Goal: Obtain resource: Download file/media

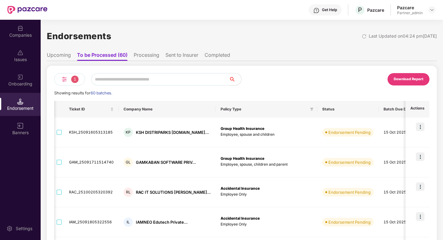
scroll to position [0, 26]
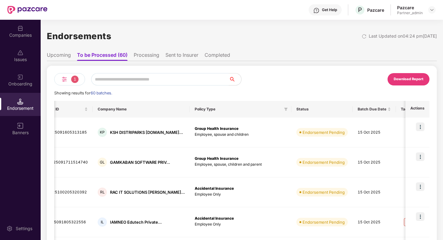
click at [24, 105] on div "Endorsement" at bounding box center [20, 108] width 41 height 6
click at [75, 76] on span "1" at bounding box center [74, 78] width 7 height 7
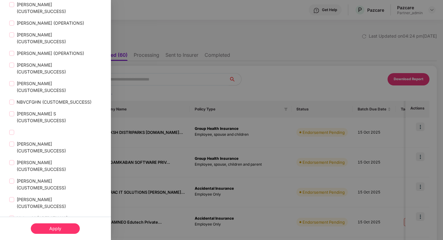
scroll to position [1422, 0]
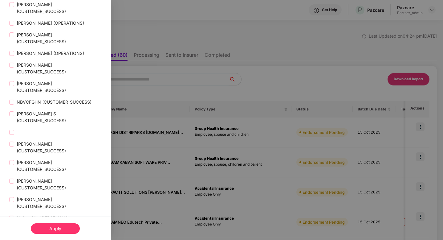
scroll to position [1435, 0]
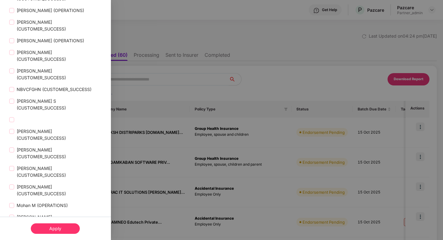
click at [63, 230] on div "Apply" at bounding box center [55, 228] width 49 height 10
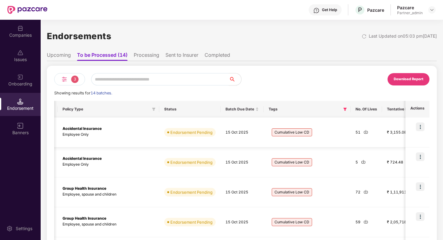
scroll to position [0, 172]
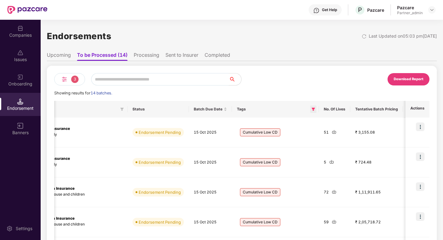
click at [312, 109] on icon "filter" at bounding box center [313, 108] width 3 height 3
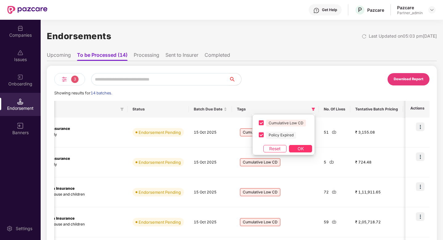
click at [329, 78] on div "Download Report" at bounding box center [335, 79] width 187 height 12
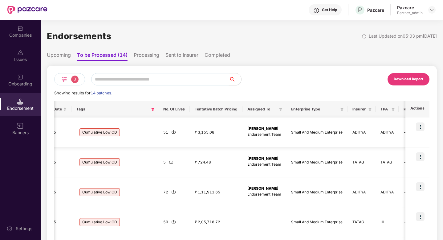
scroll to position [0, 333]
click at [281, 109] on icon "filter" at bounding box center [279, 109] width 4 height 4
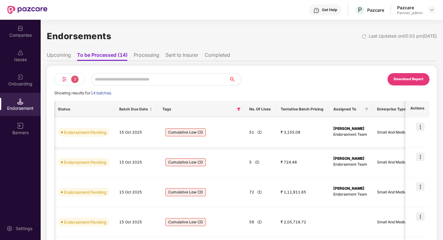
scroll to position [0, 363]
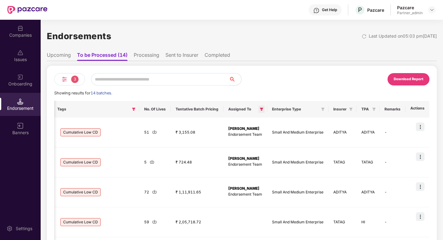
click at [261, 107] on span at bounding box center [261, 108] width 6 height 7
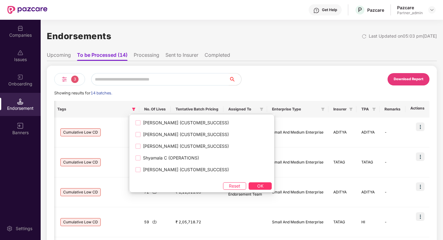
click at [279, 77] on div "Download Report" at bounding box center [335, 79] width 187 height 12
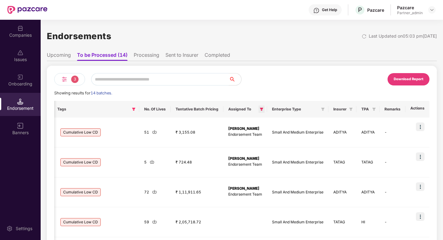
click at [262, 110] on icon "filter" at bounding box center [261, 108] width 3 height 3
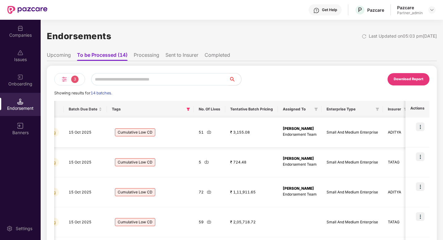
scroll to position [0, 312]
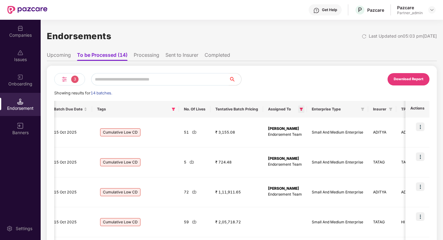
click at [303, 110] on icon "filter" at bounding box center [301, 108] width 3 height 3
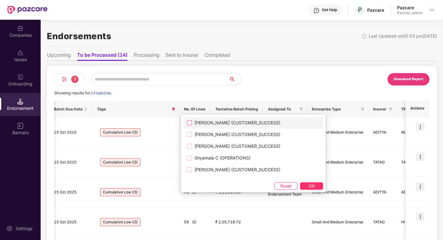
click at [212, 121] on span "[PERSON_NAME] (CUSTOMER_SUCCESS)" at bounding box center [237, 122] width 91 height 7
click at [308, 184] on span "OK" at bounding box center [311, 185] width 6 height 7
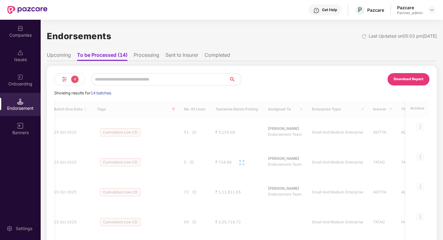
scroll to position [0, 89]
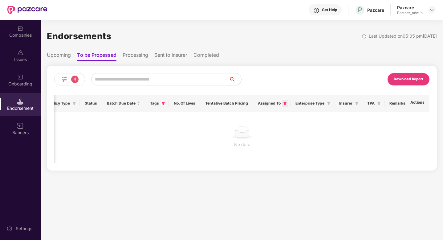
click at [283, 103] on icon "filter" at bounding box center [285, 103] width 4 height 4
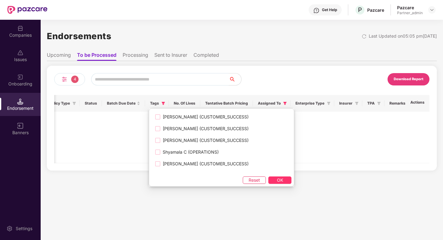
click at [248, 179] on span "Reset" at bounding box center [253, 179] width 11 height 7
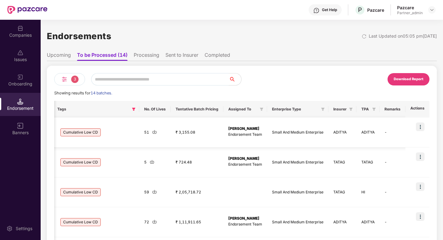
scroll to position [0, 1]
click at [419, 124] on img at bounding box center [420, 126] width 9 height 9
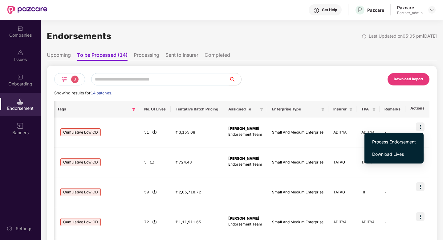
click at [329, 78] on div "Download Report" at bounding box center [335, 79] width 187 height 12
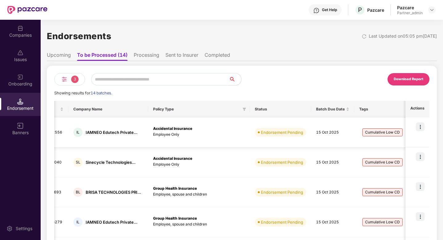
scroll to position [0, 0]
